Goal: Transaction & Acquisition: Purchase product/service

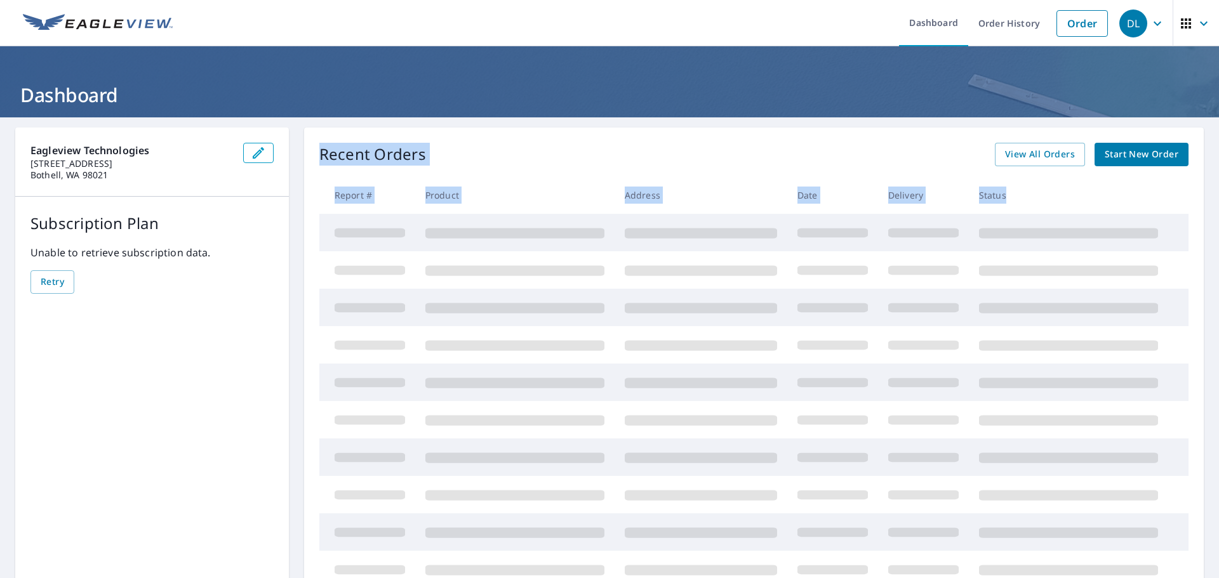
click at [738, 157] on div "Recent Orders View All Orders Start New Order Report # Product Address Date Del…" at bounding box center [753, 366] width 899 height 476
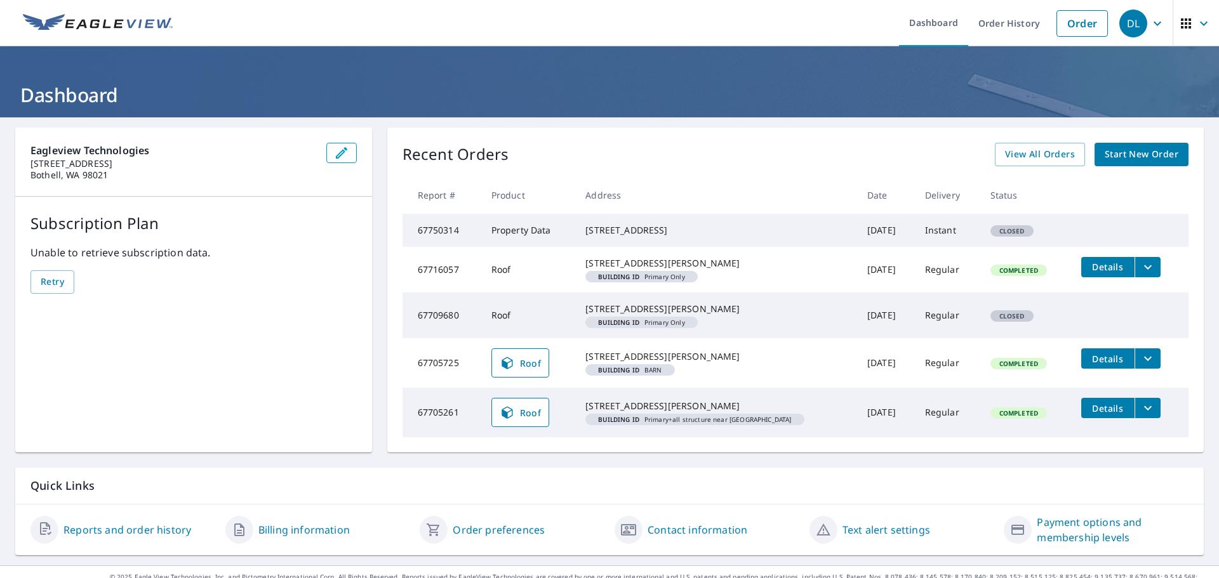
click at [738, 156] on div "Recent Orders View All Orders Start New Order" at bounding box center [795, 154] width 786 height 23
click at [922, 236] on td "Instant" at bounding box center [947, 230] width 65 height 33
click at [1113, 152] on span "Start New Order" at bounding box center [1142, 155] width 74 height 16
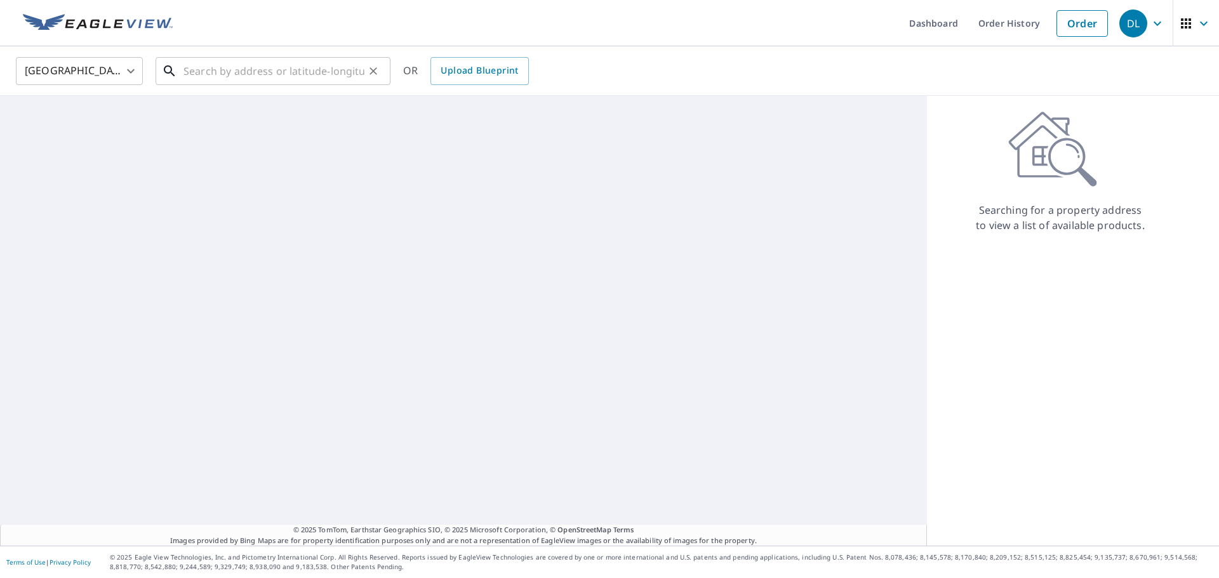
click at [283, 70] on input "text" at bounding box center [273, 71] width 181 height 36
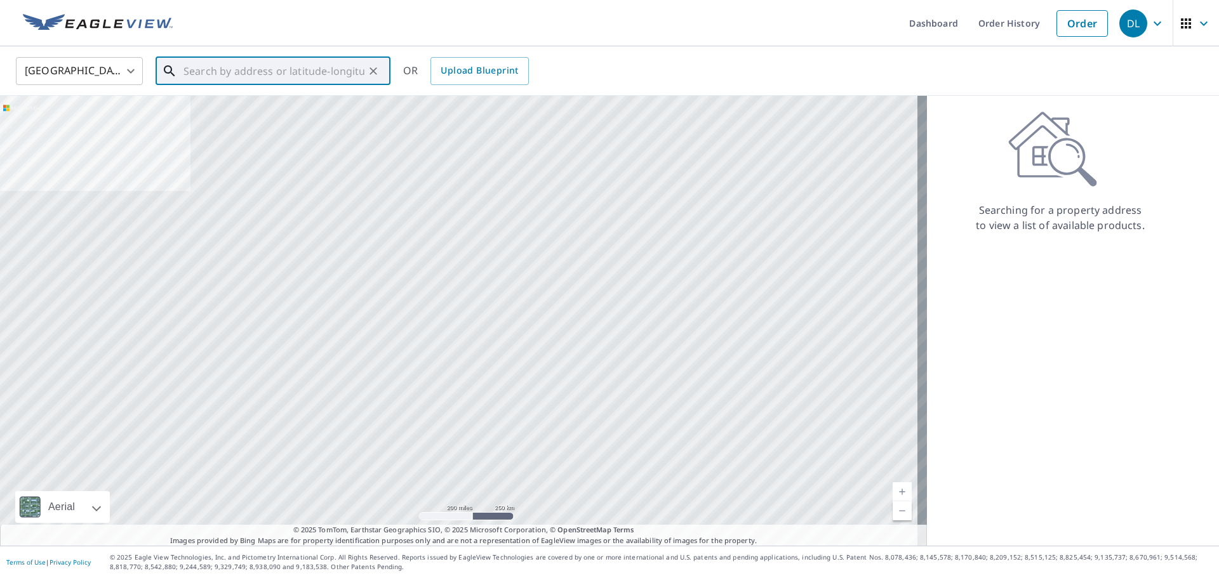
click at [264, 74] on input "text" at bounding box center [273, 71] width 181 height 36
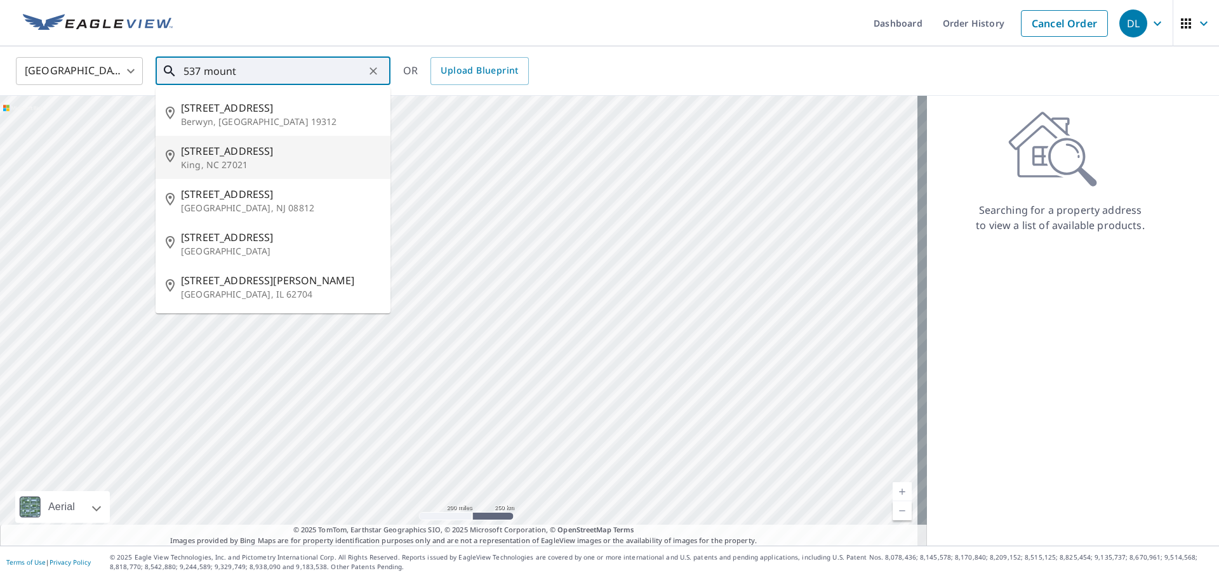
click at [286, 146] on span "[STREET_ADDRESS]" at bounding box center [280, 150] width 199 height 15
type input "[STREET_ADDRESS][PERSON_NAME]"
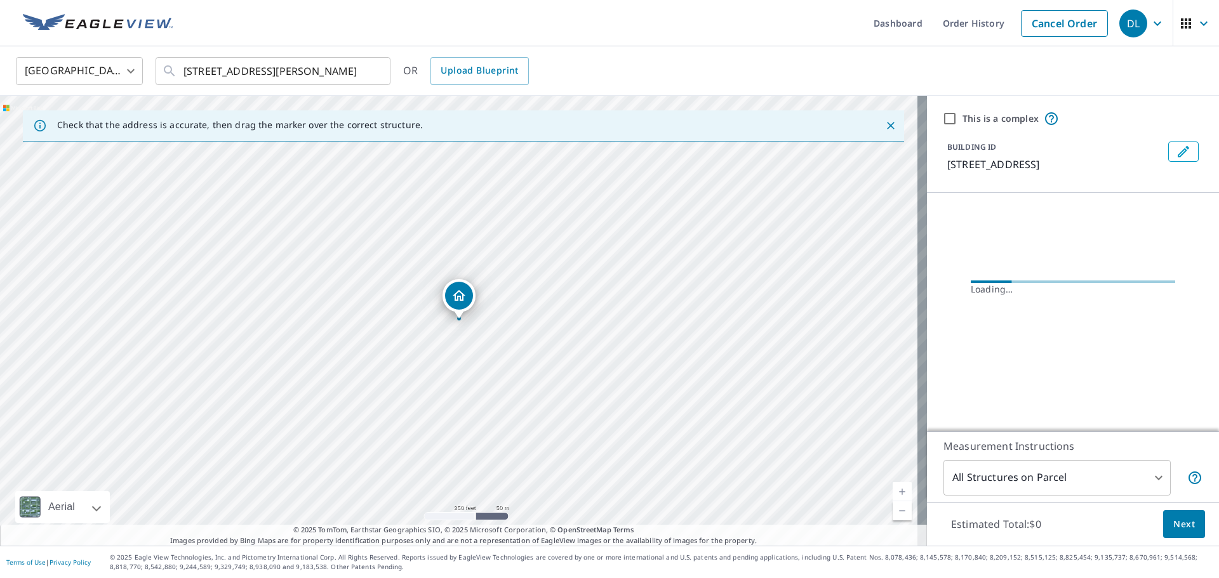
click at [1158, 216] on div "Loading…" at bounding box center [1073, 288] width 292 height 190
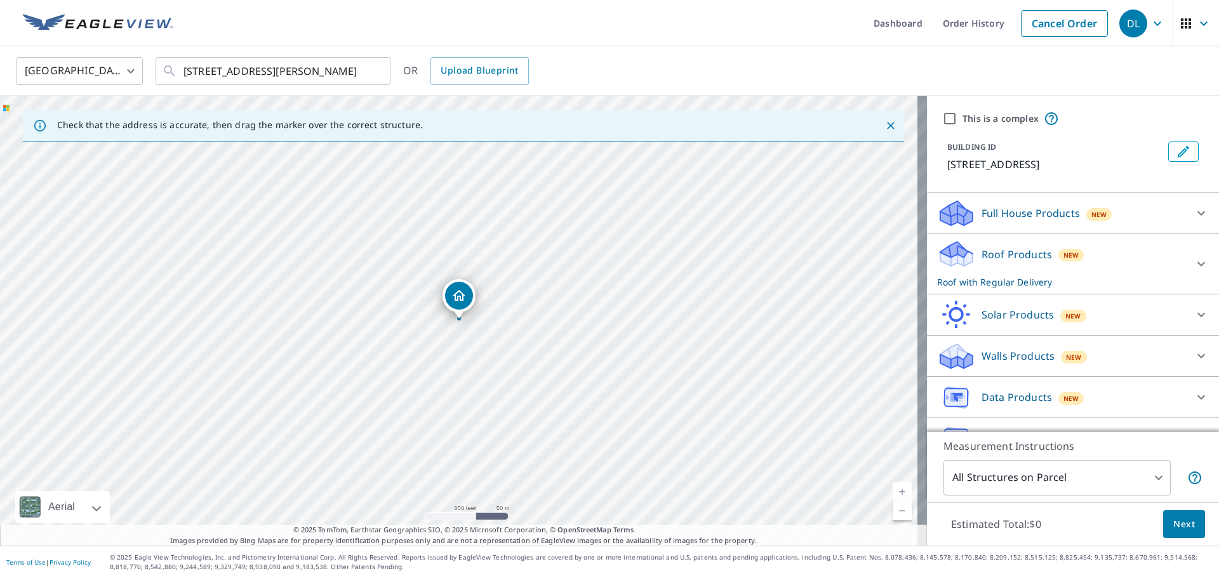
scroll to position [34, 0]
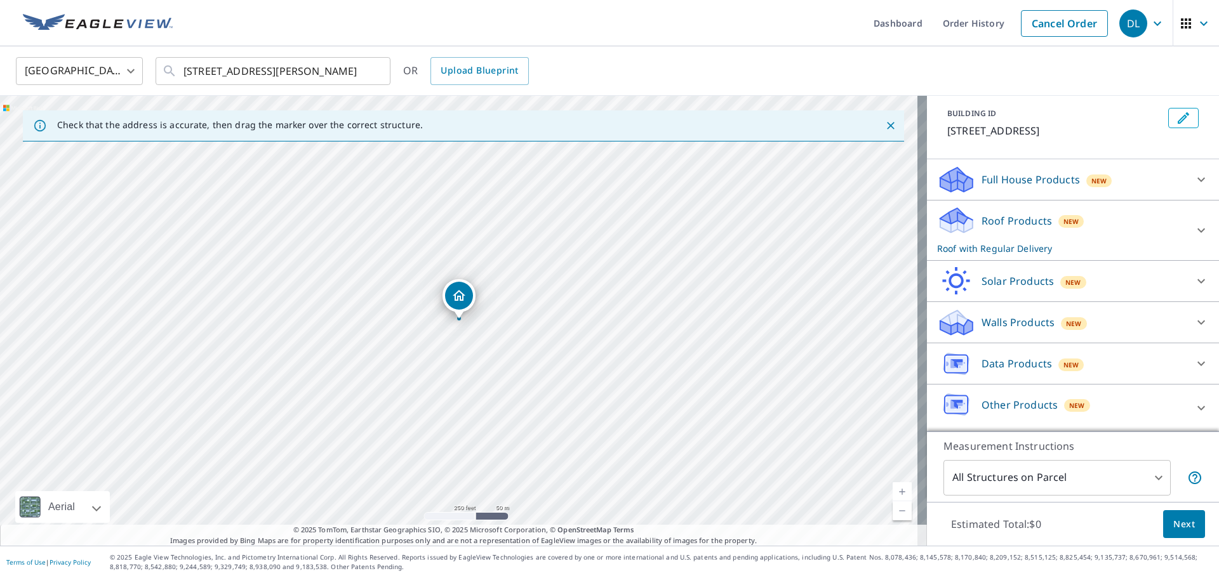
click at [1101, 409] on div "Other Products New" at bounding box center [1061, 408] width 249 height 36
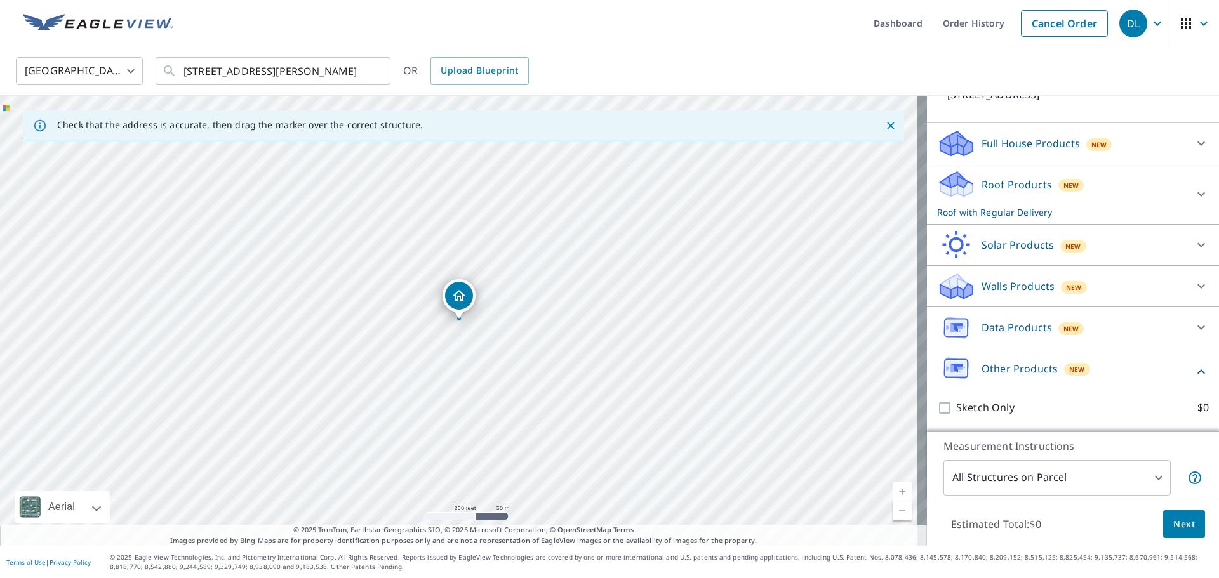
click at [1073, 370] on div "New" at bounding box center [1077, 369] width 26 height 13
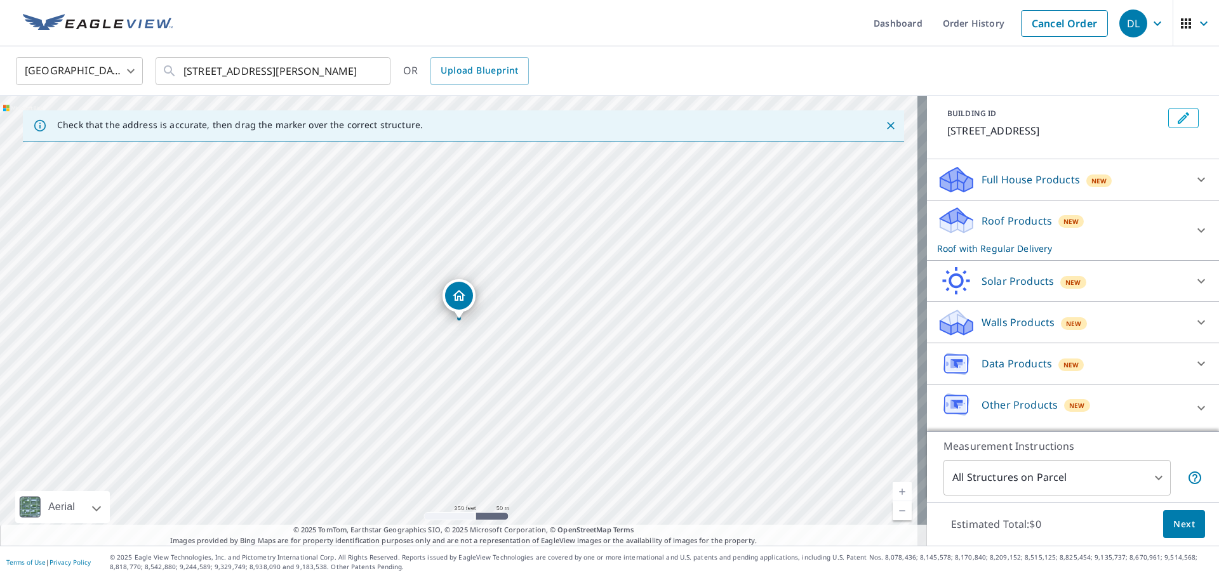
click at [1065, 360] on span "New" at bounding box center [1071, 365] width 16 height 10
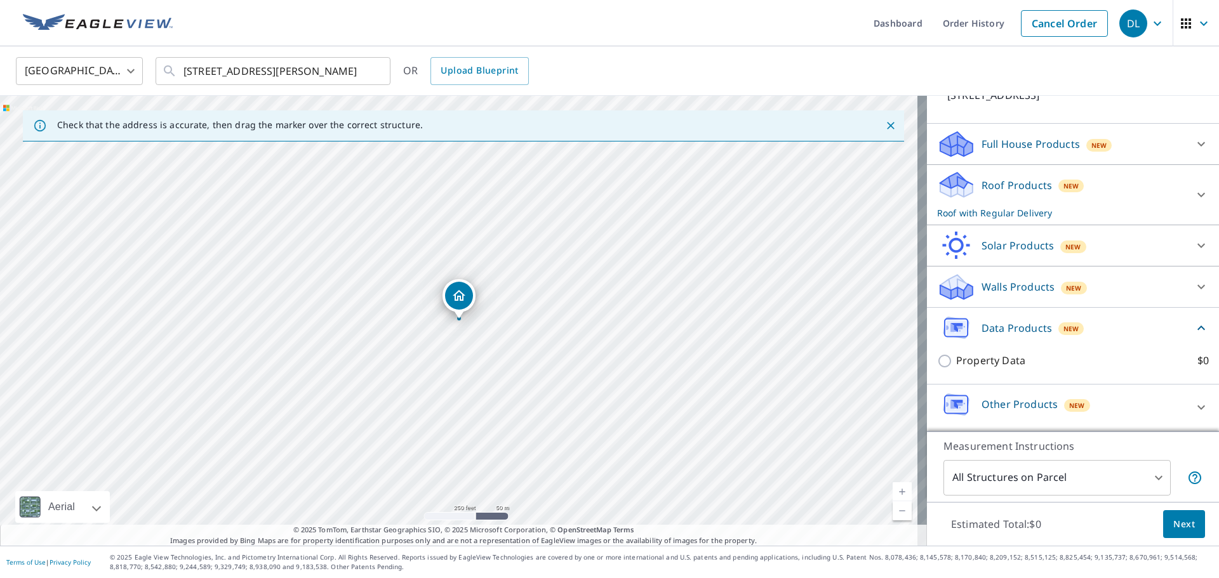
click at [911, 366] on div "[STREET_ADDRESS][PERSON_NAME]" at bounding box center [463, 321] width 927 height 450
click at [927, 364] on div "Data Products New Property Data $0" at bounding box center [1073, 346] width 292 height 77
click at [937, 364] on input "Property Data $0" at bounding box center [946, 361] width 19 height 15
checkbox input "true"
type input "5"
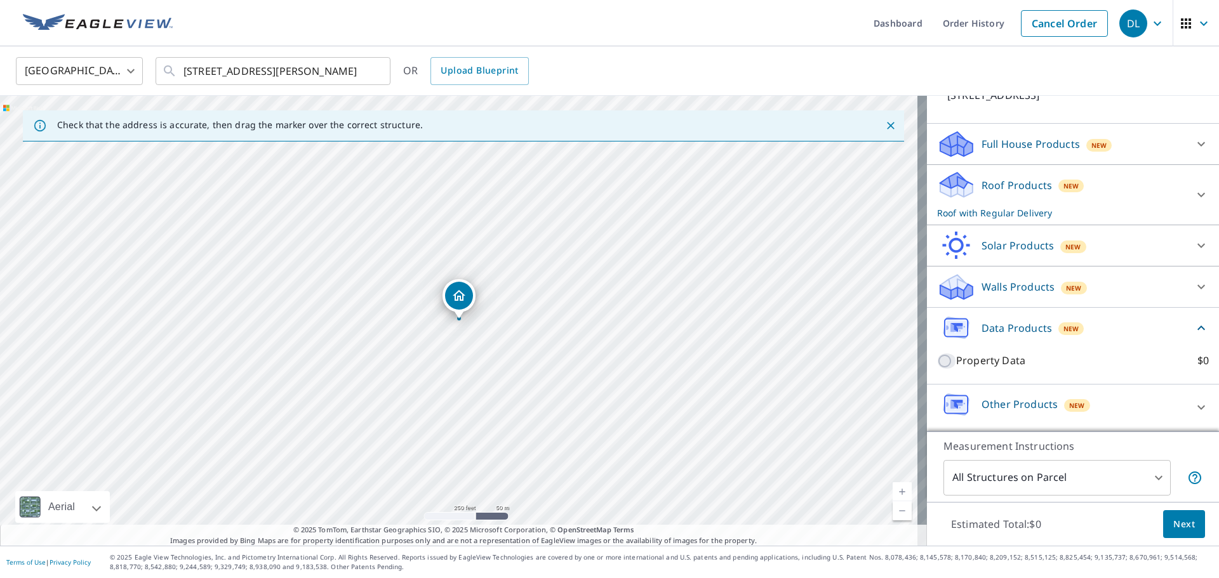
checkbox input "false"
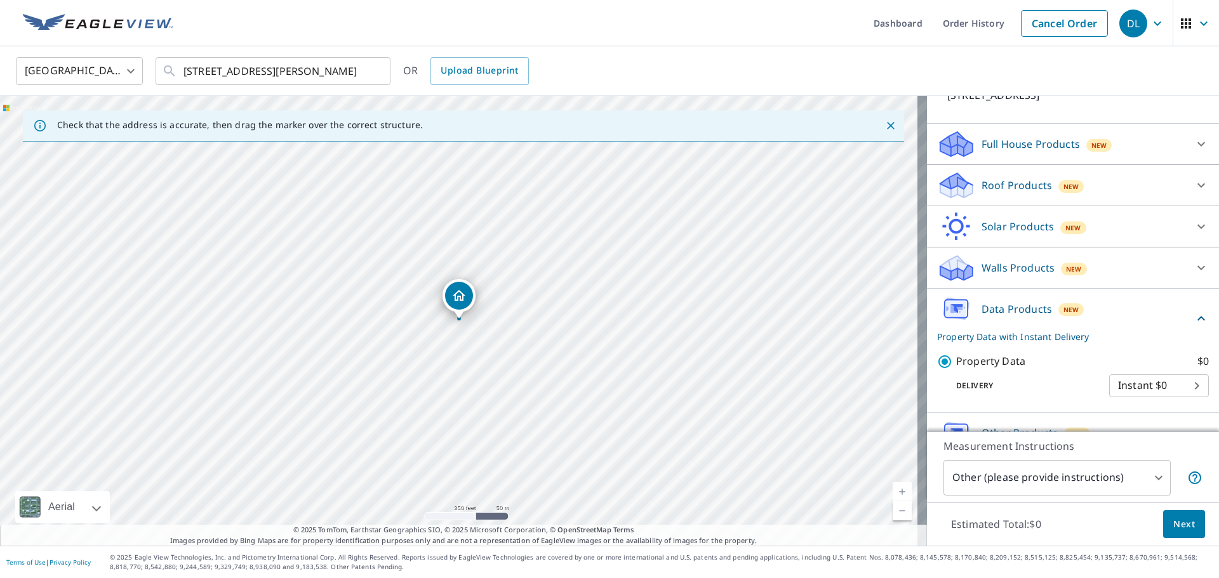
click at [1132, 376] on body "DL DL Dashboard Order History Cancel Order DL [GEOGRAPHIC_DATA] [GEOGRAPHIC_DAT…" at bounding box center [609, 289] width 1219 height 578
click at [1135, 387] on li "Instant $0" at bounding box center [1140, 386] width 100 height 23
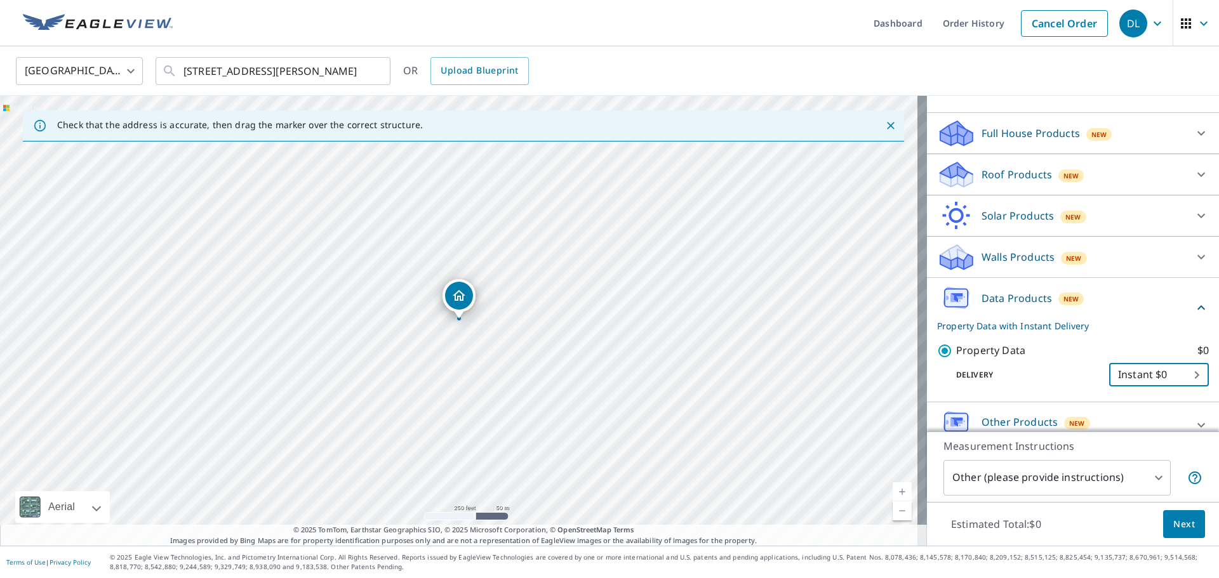
scroll to position [132, 0]
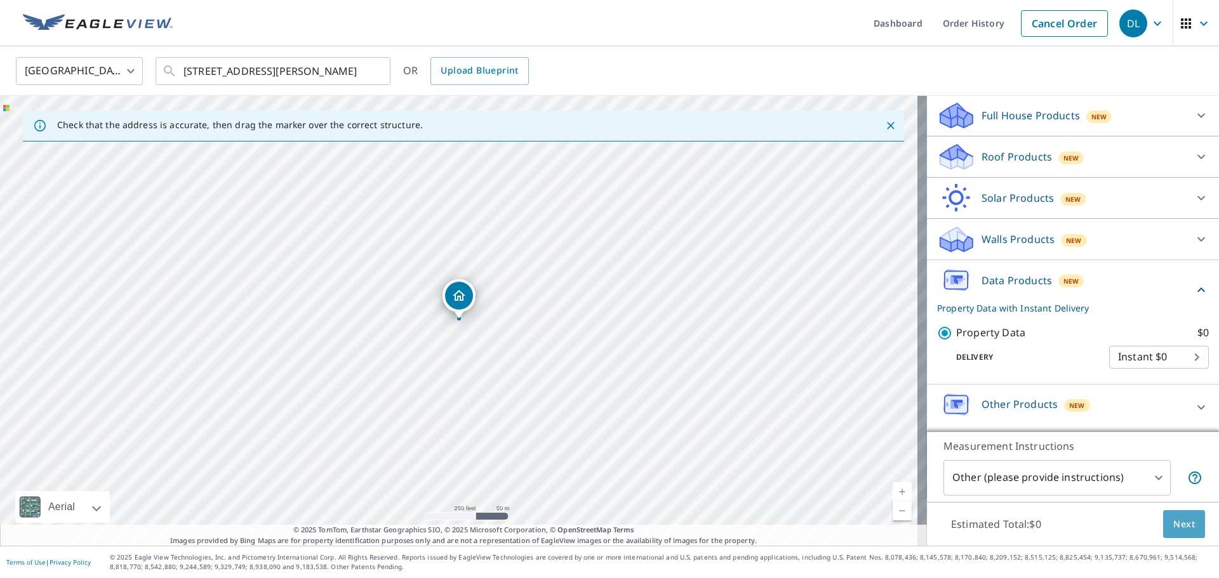
click at [1186, 538] on button "Next" at bounding box center [1184, 524] width 42 height 29
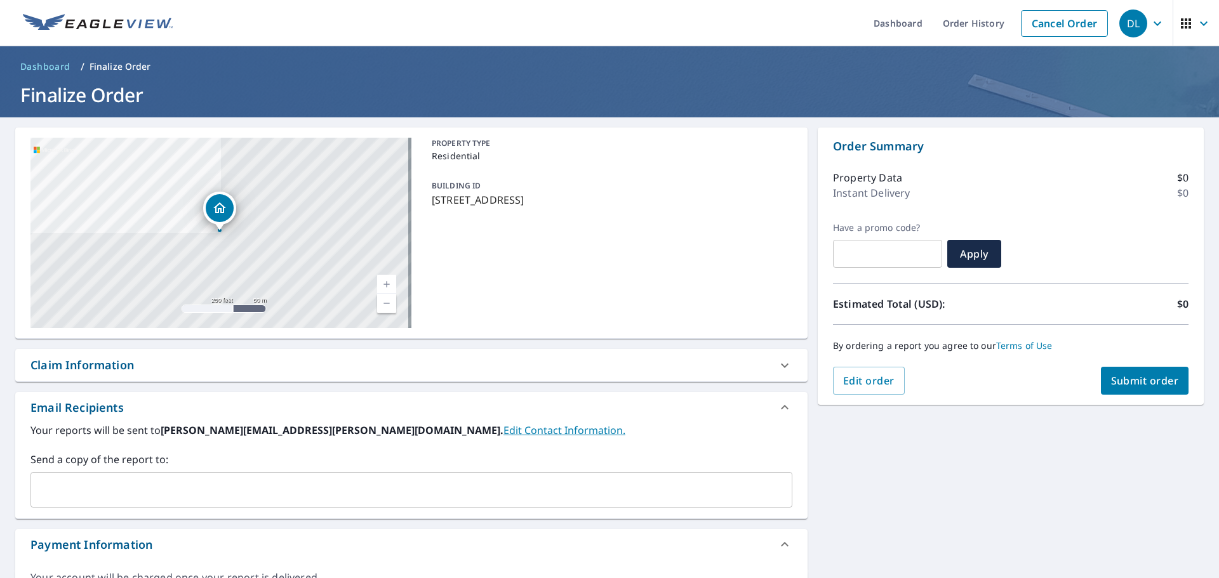
scroll to position [75, 0]
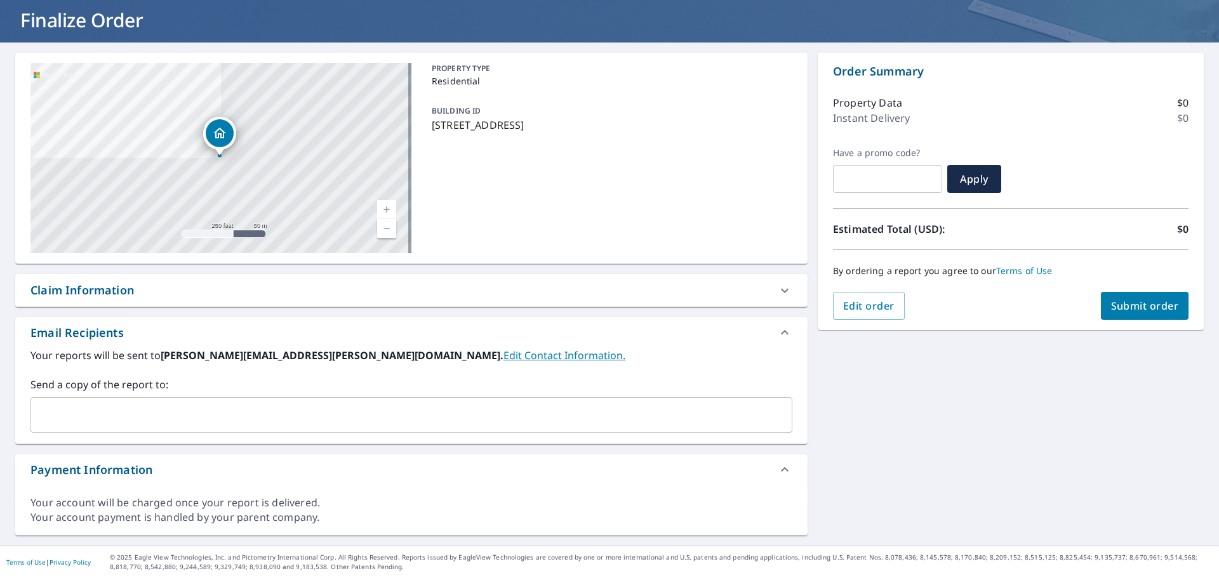
click at [1118, 318] on button "Submit order" at bounding box center [1145, 306] width 88 height 28
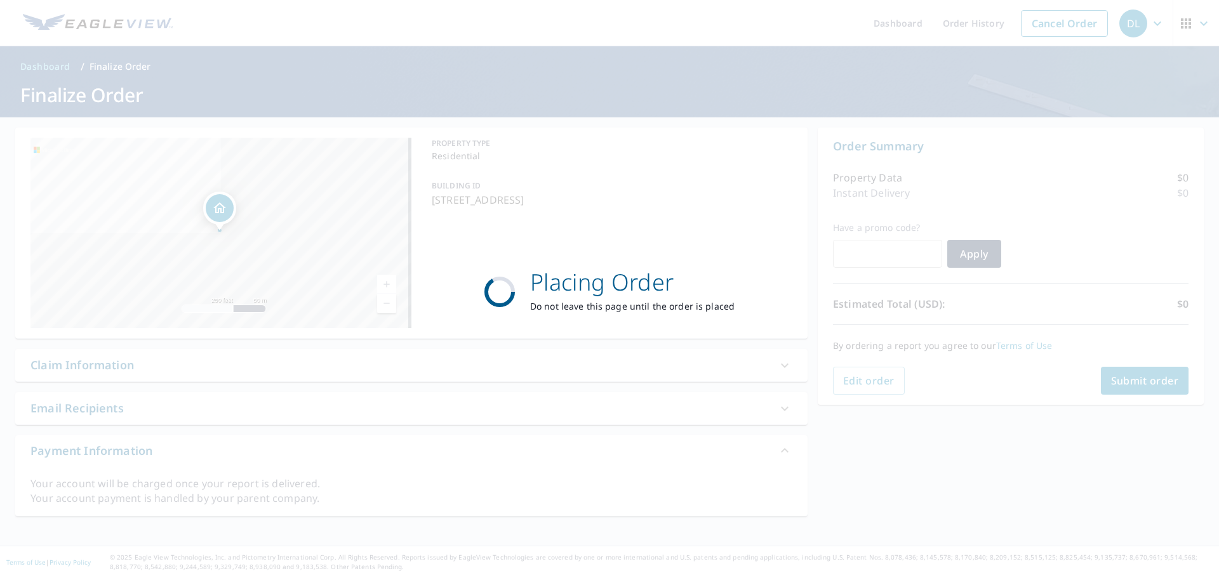
scroll to position [0, 0]
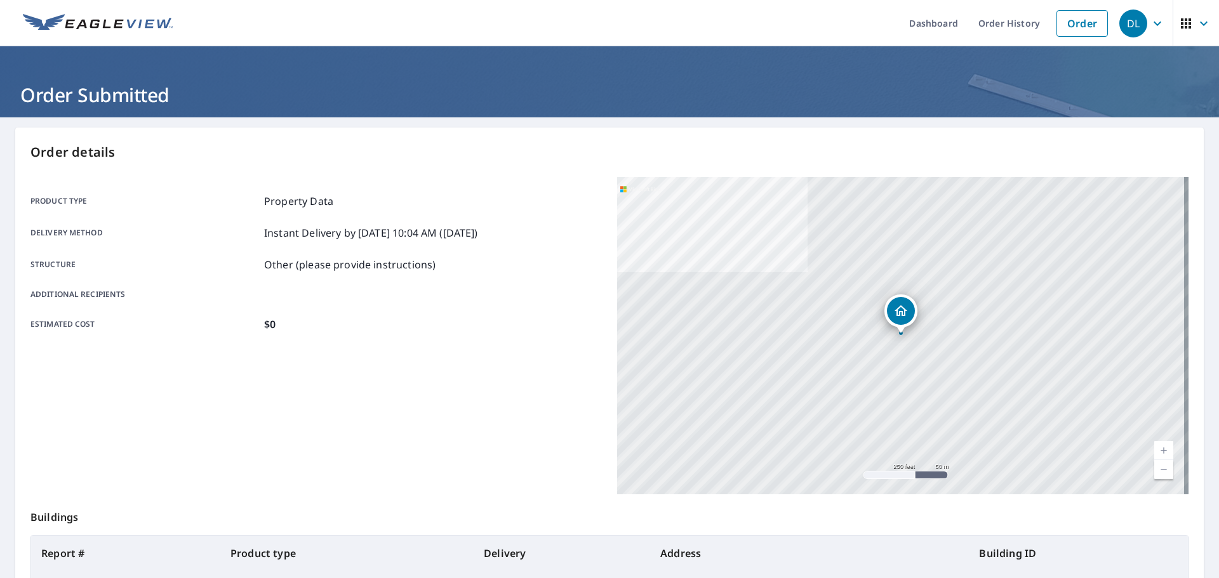
click at [570, 30] on ul "Dashboard Order History Order" at bounding box center [647, 23] width 934 height 46
